Goal: Information Seeking & Learning: Learn about a topic

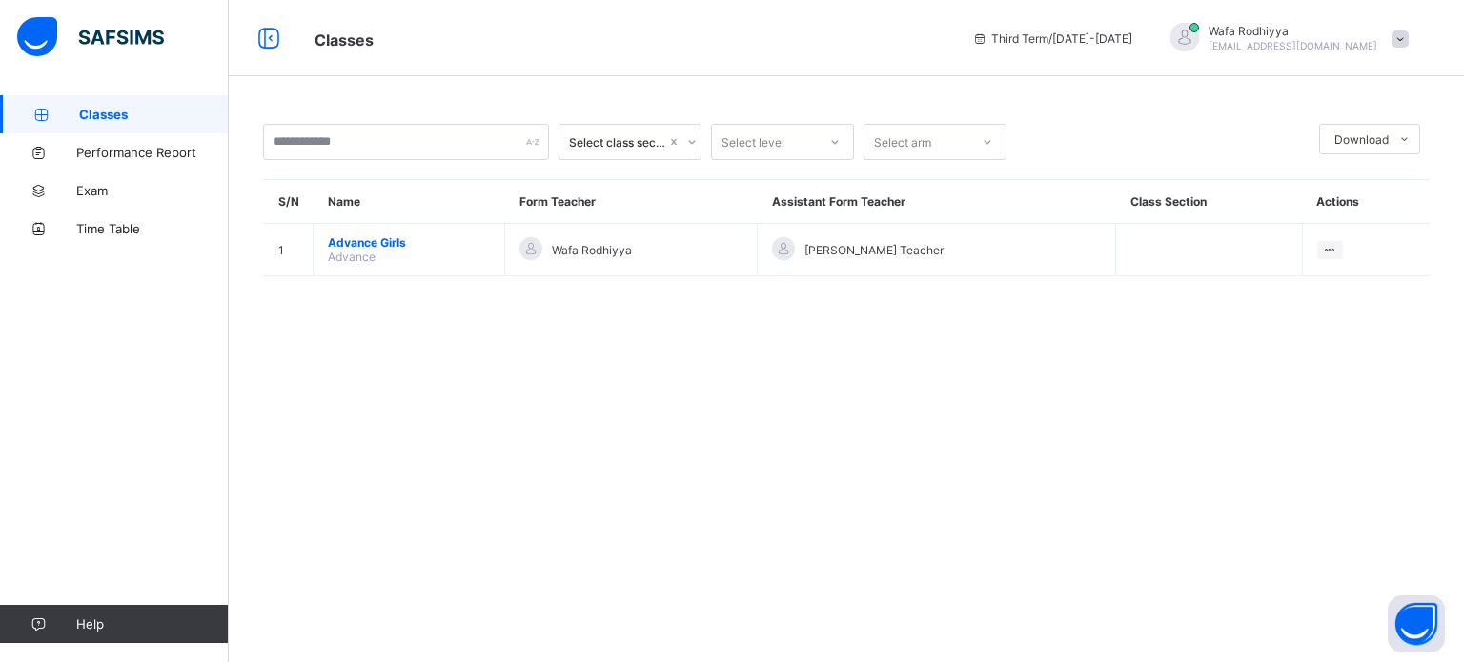
click at [1289, 48] on span "[EMAIL_ADDRESS][DOMAIN_NAME]" at bounding box center [1292, 45] width 169 height 11
click at [1341, 182] on span "Logout" at bounding box center [1347, 188] width 126 height 22
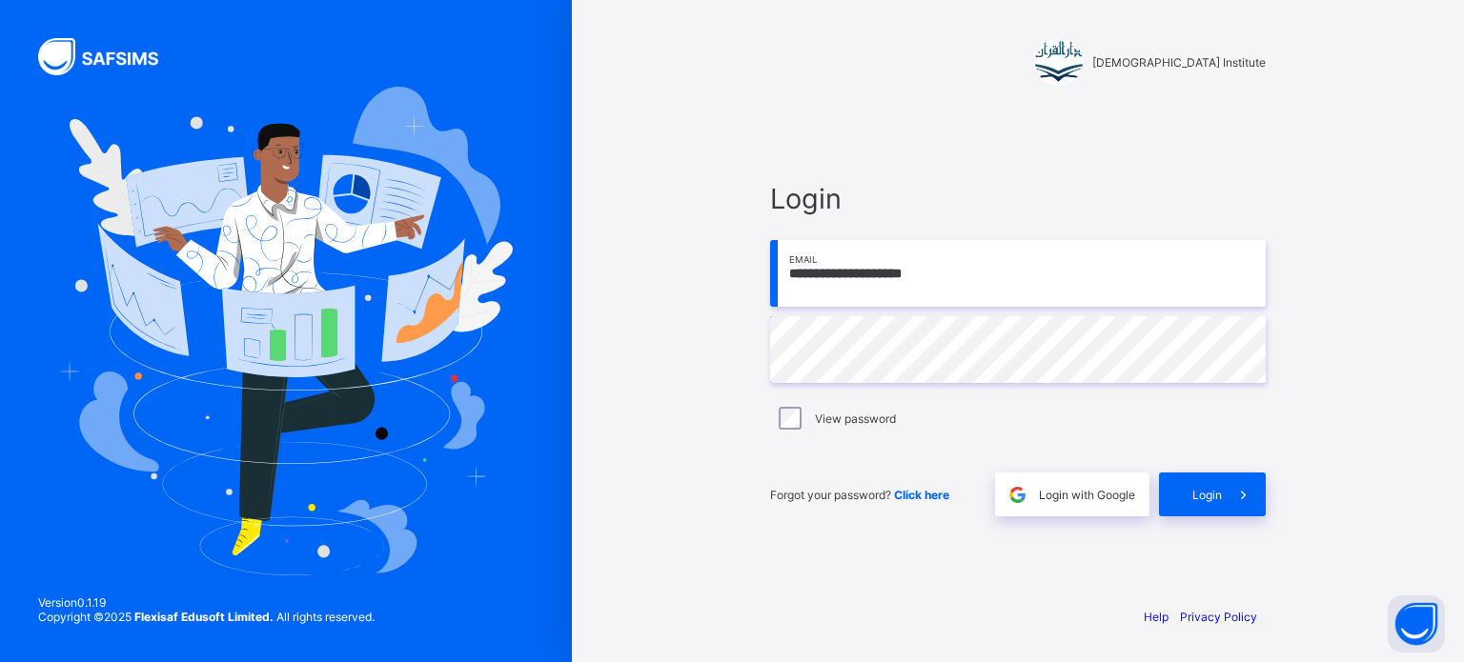
click at [1115, 275] on input "**********" at bounding box center [1018, 273] width 496 height 67
type input "**********"
click at [1202, 498] on span "Login" at bounding box center [1207, 495] width 30 height 14
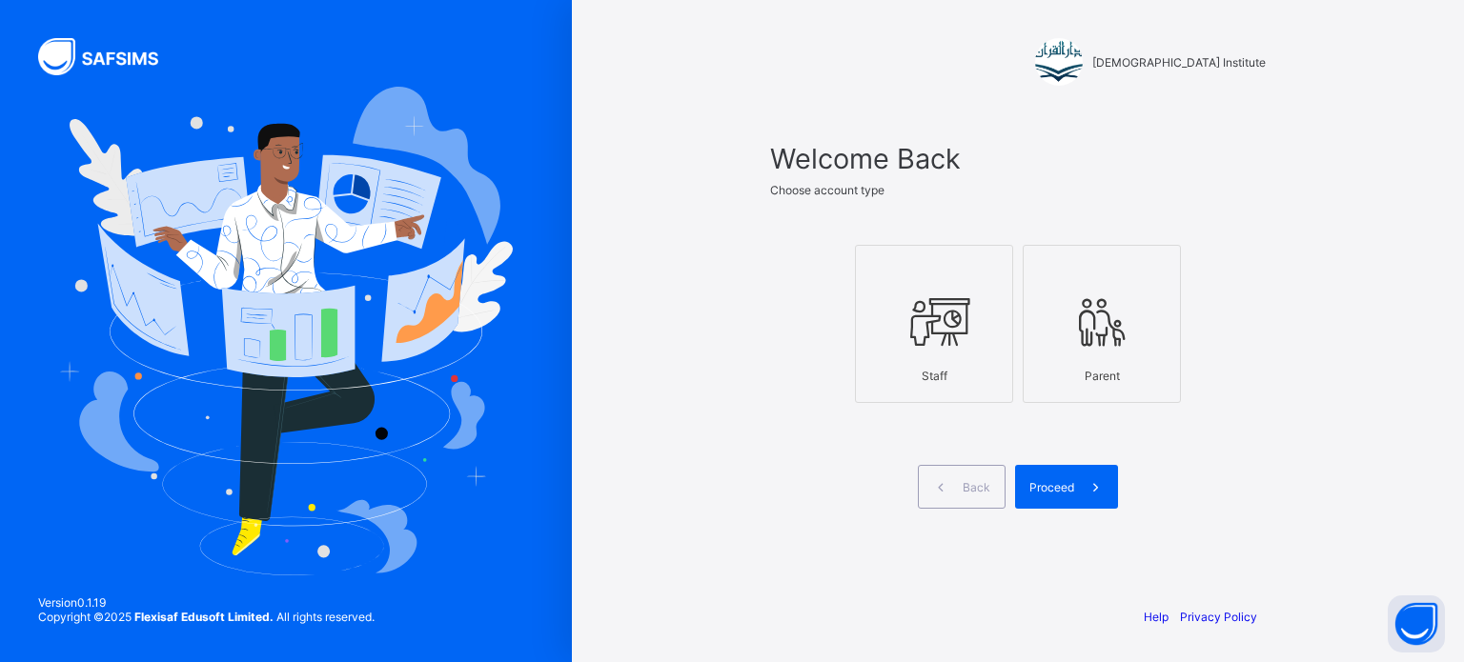
click at [930, 340] on icon at bounding box center [934, 322] width 67 height 57
click at [1086, 480] on icon at bounding box center [1096, 487] width 20 height 18
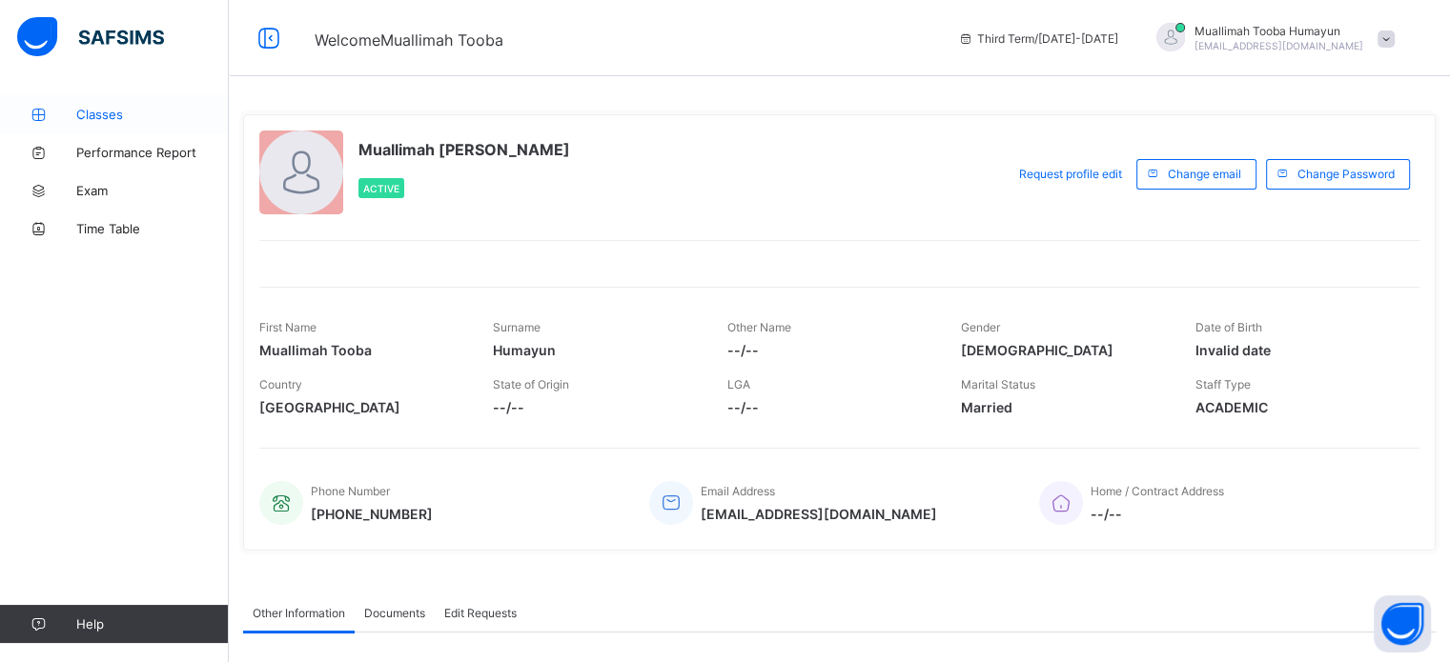
click at [56, 125] on link "Classes" at bounding box center [114, 114] width 229 height 38
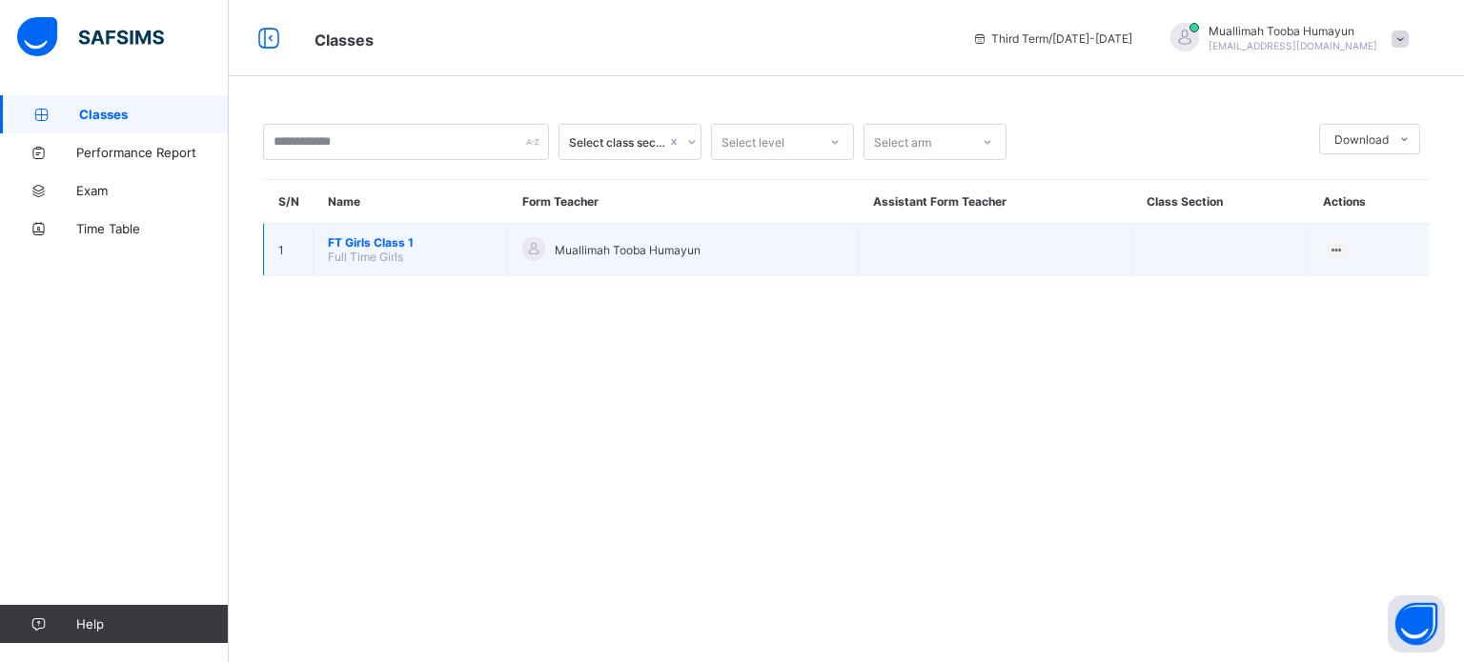
click at [343, 235] on span "FT Girls Class 1" at bounding box center [410, 242] width 165 height 14
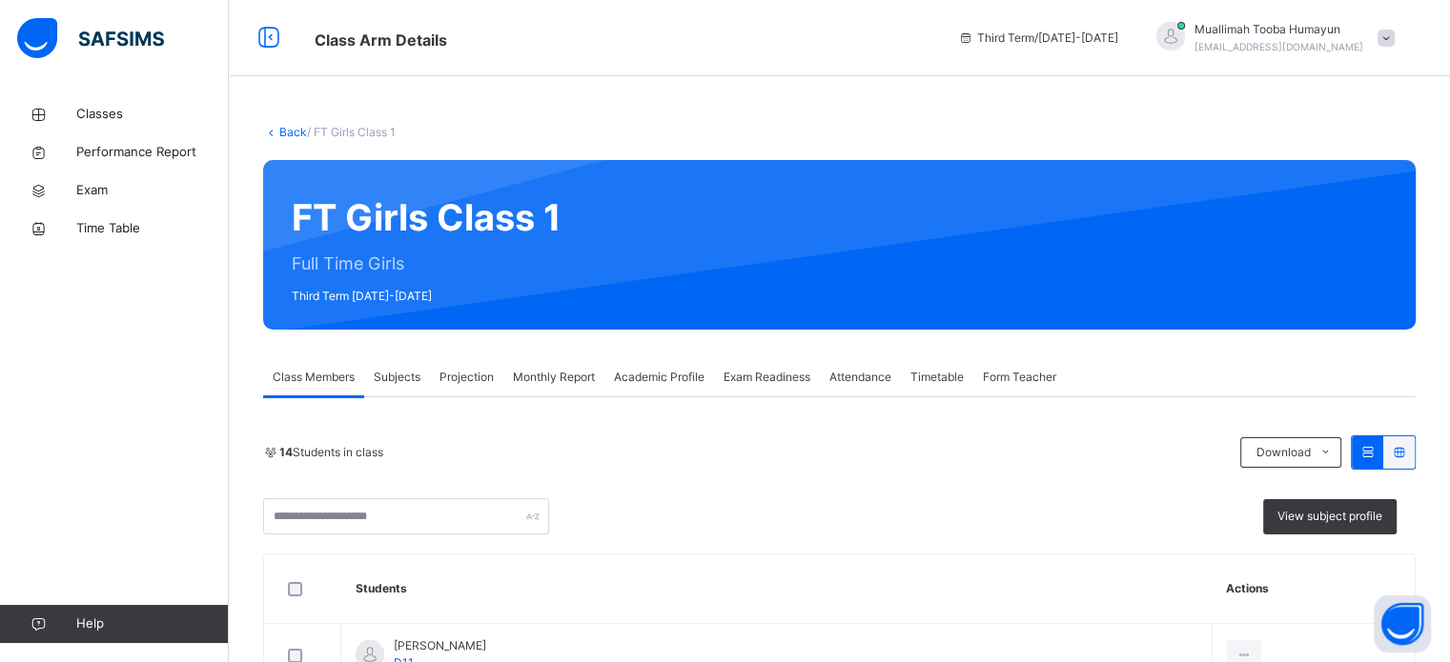
click at [535, 362] on div "Monthly Report" at bounding box center [553, 377] width 101 height 38
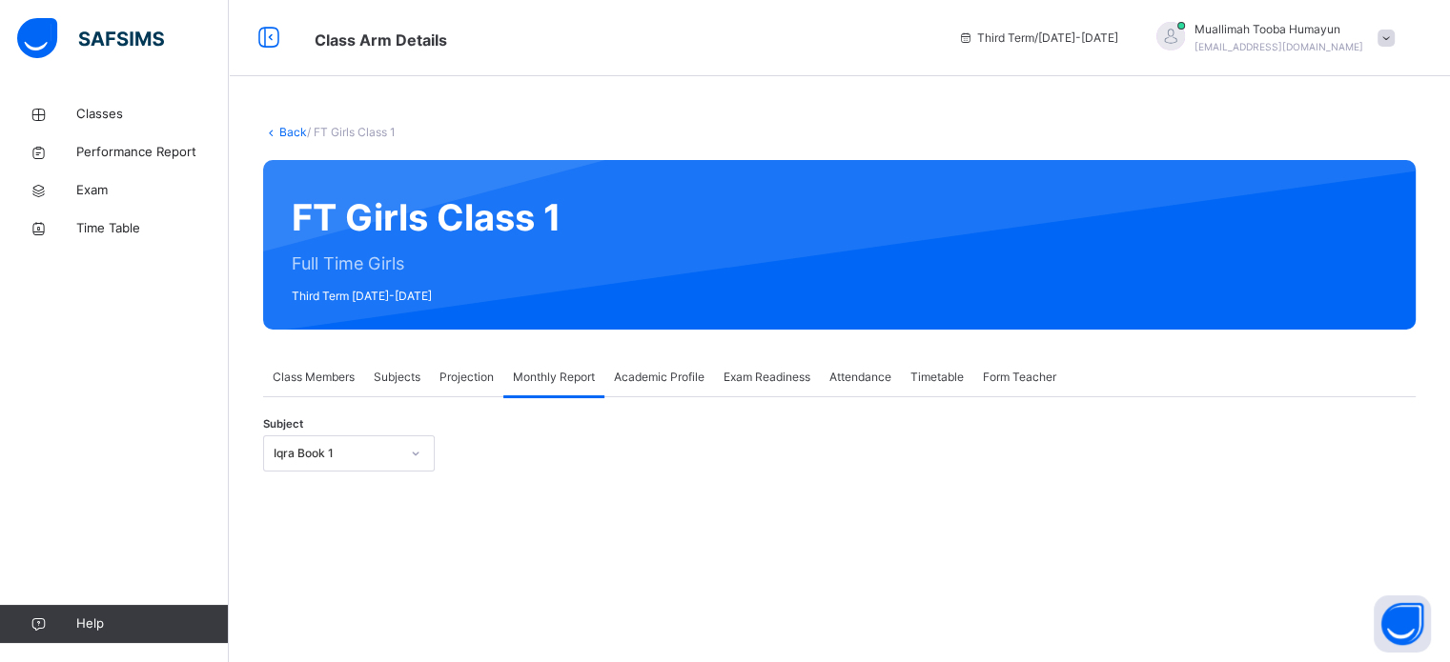
click at [497, 369] on div "Projection" at bounding box center [466, 377] width 73 height 38
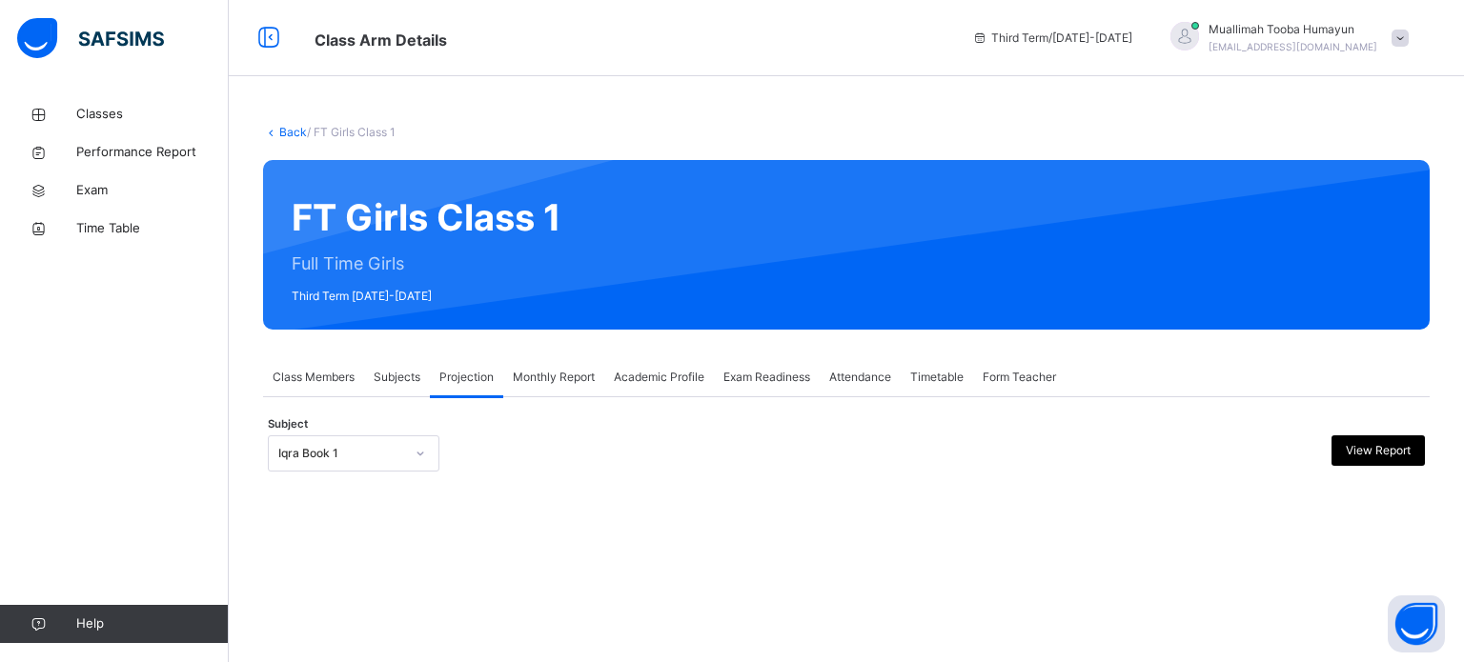
click at [390, 411] on div "**********" at bounding box center [846, 443] width 1167 height 93
click at [387, 434] on div "Subject Iqra Book 1 View Report" at bounding box center [846, 453] width 1157 height 55
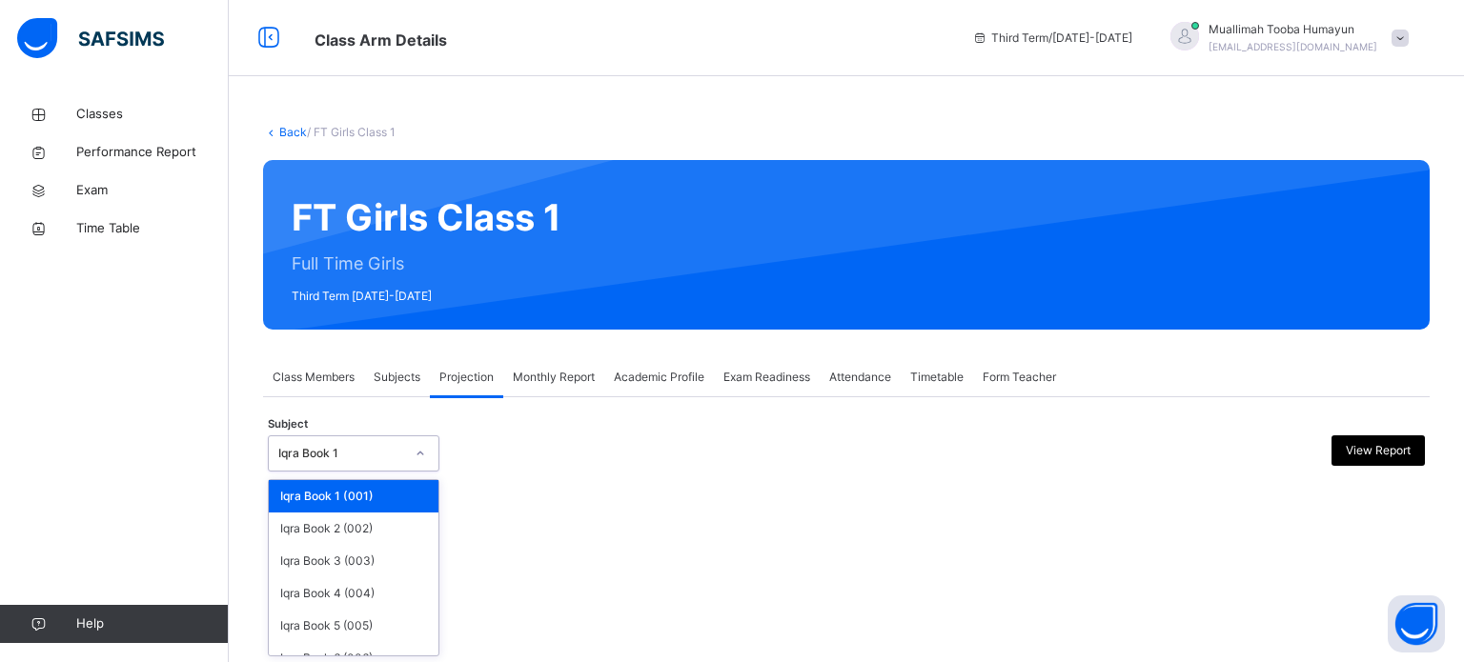
click at [378, 440] on div "Iqra Book 1" at bounding box center [335, 454] width 133 height 30
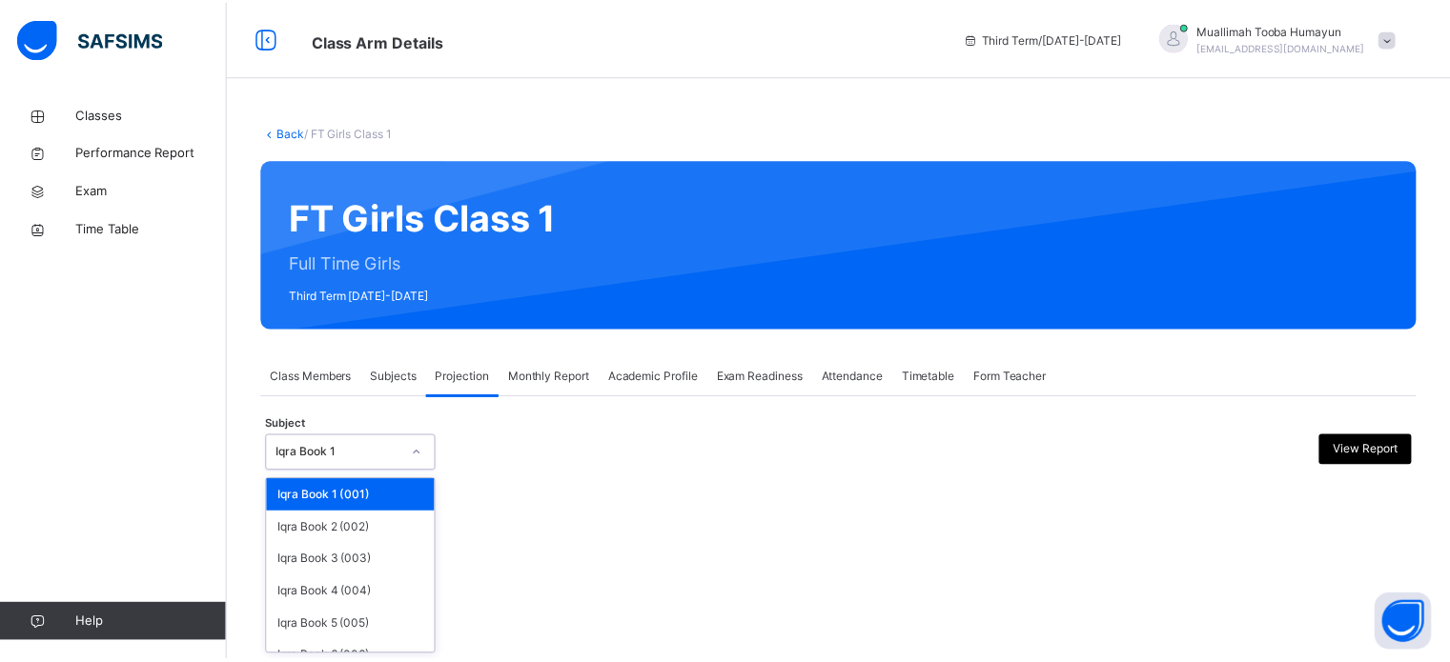
scroll to position [100, 0]
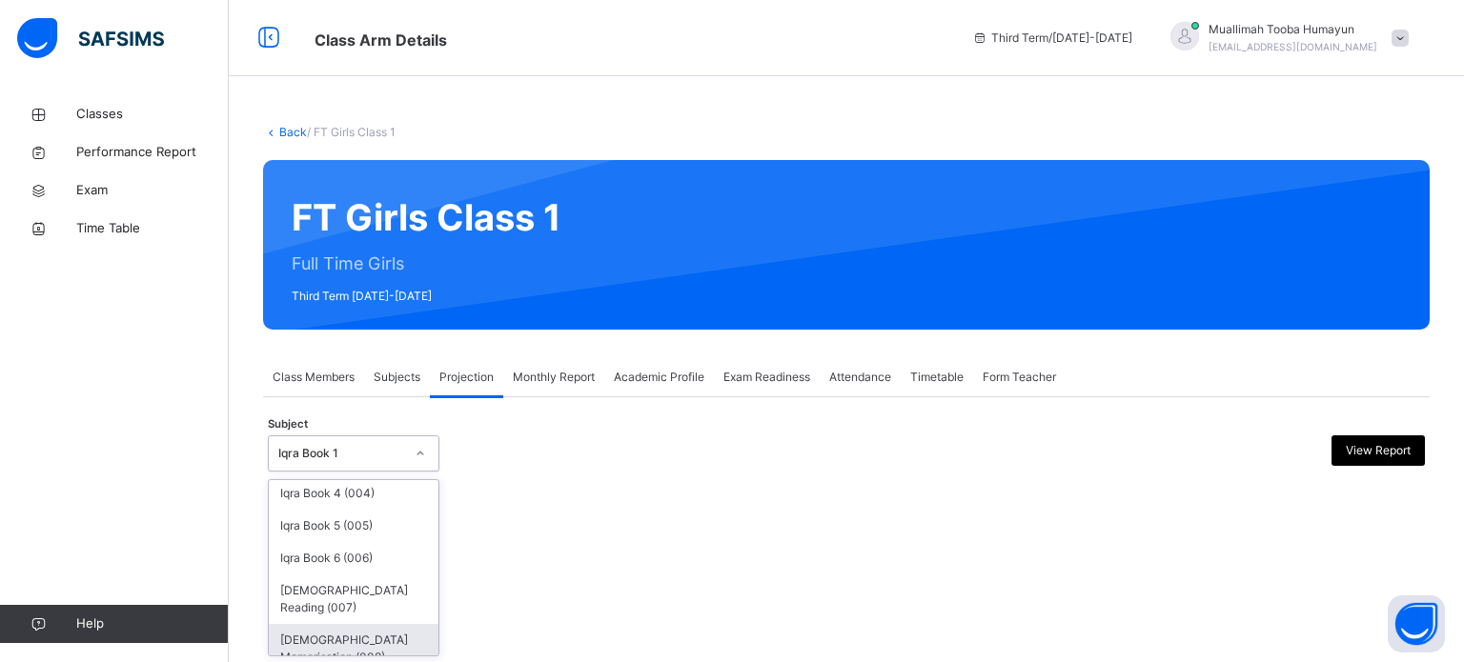
click at [322, 629] on div "[DEMOGRAPHIC_DATA] Memorisation (008)" at bounding box center [354, 649] width 170 height 50
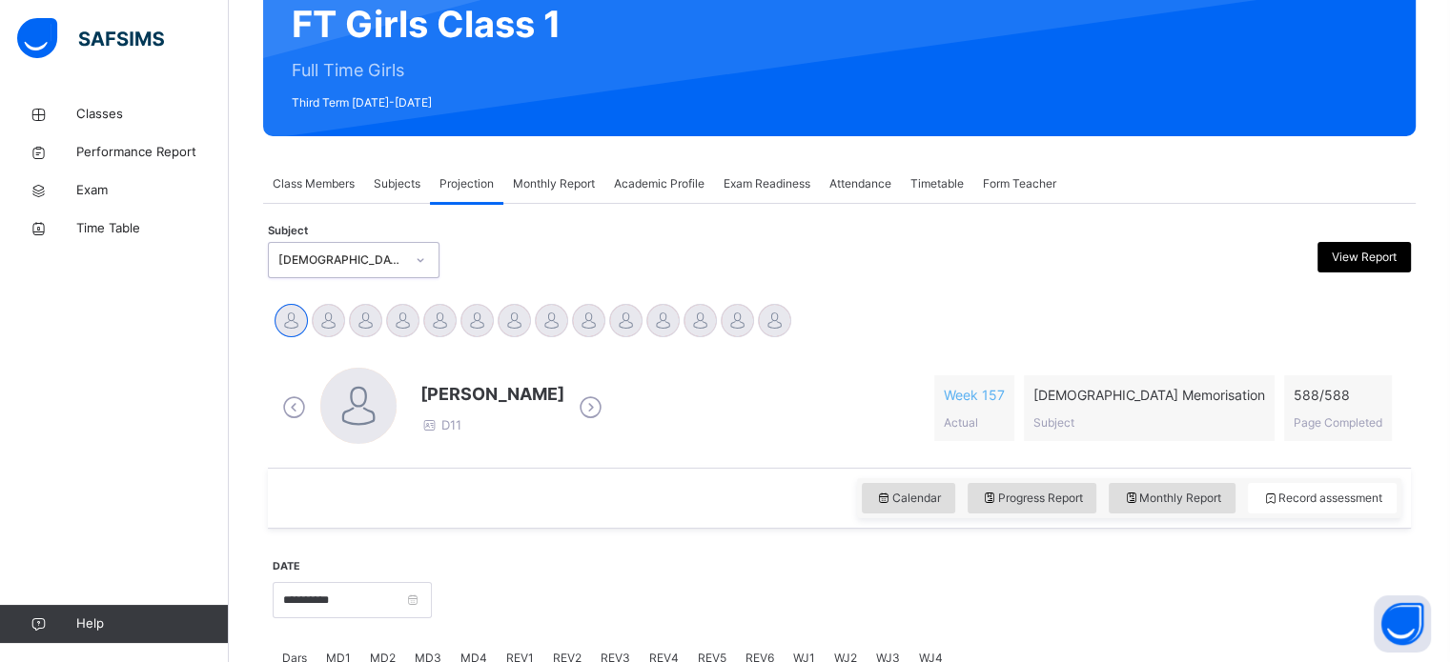
scroll to position [336, 0]
